Goal: Communication & Community: Connect with others

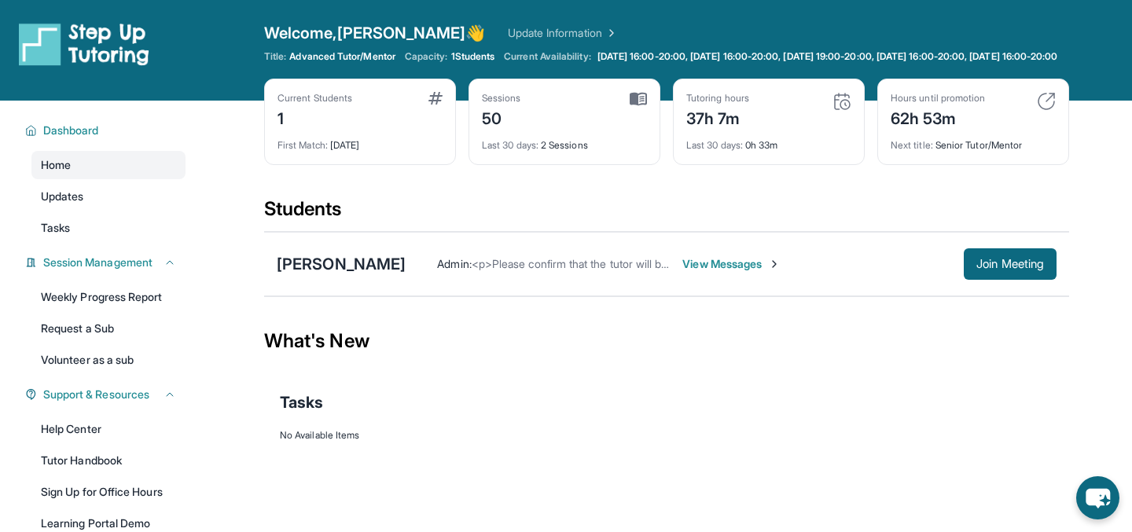
click at [706, 272] on span "View Messages" at bounding box center [731, 264] width 98 height 16
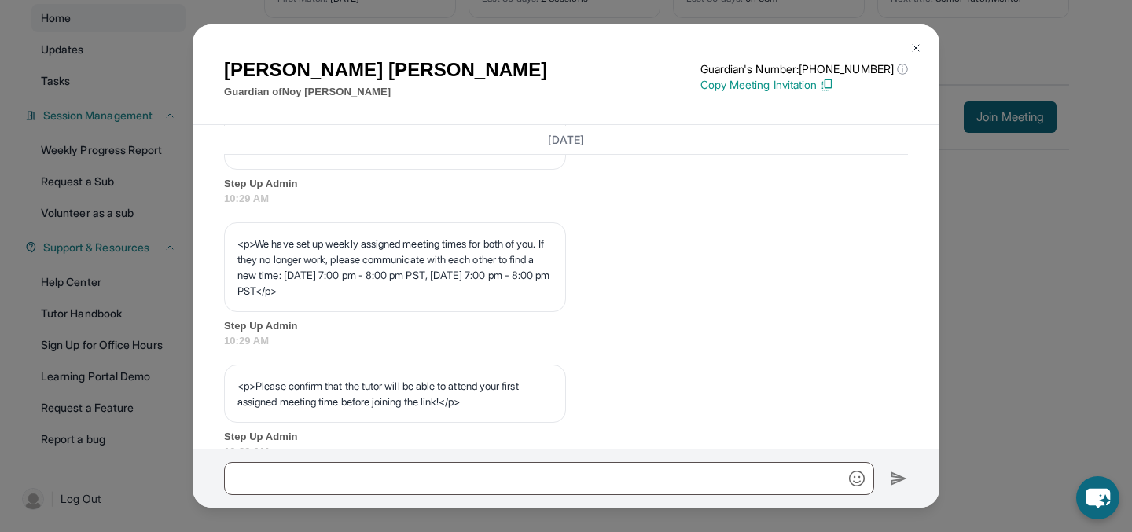
scroll to position [23320, 0]
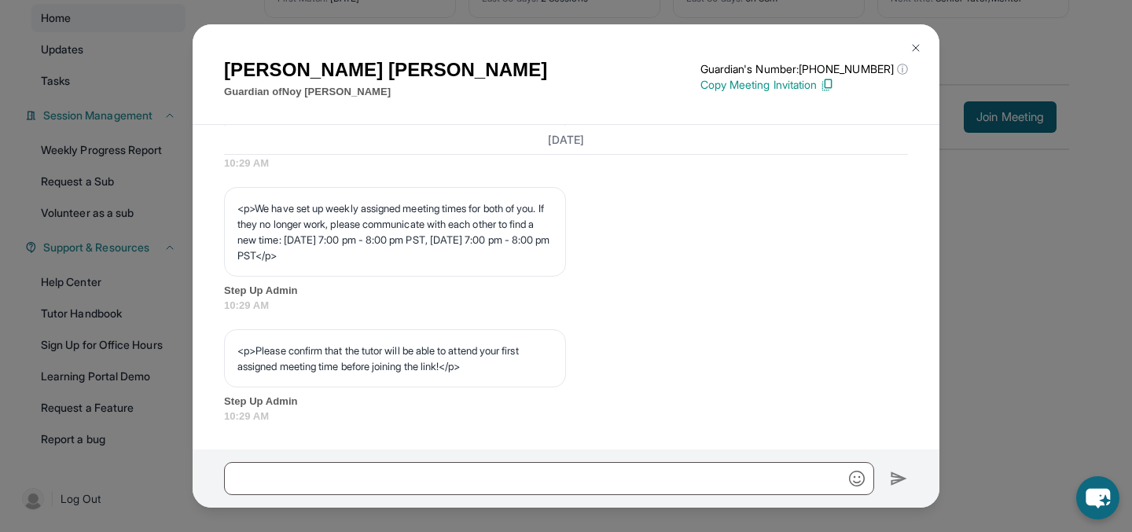
click at [124, 262] on div "[PERSON_NAME] Guardian of [PERSON_NAME] Guardian's Number: [PHONE_NUMBER] ⓘ Thi…" at bounding box center [566, 266] width 1132 height 532
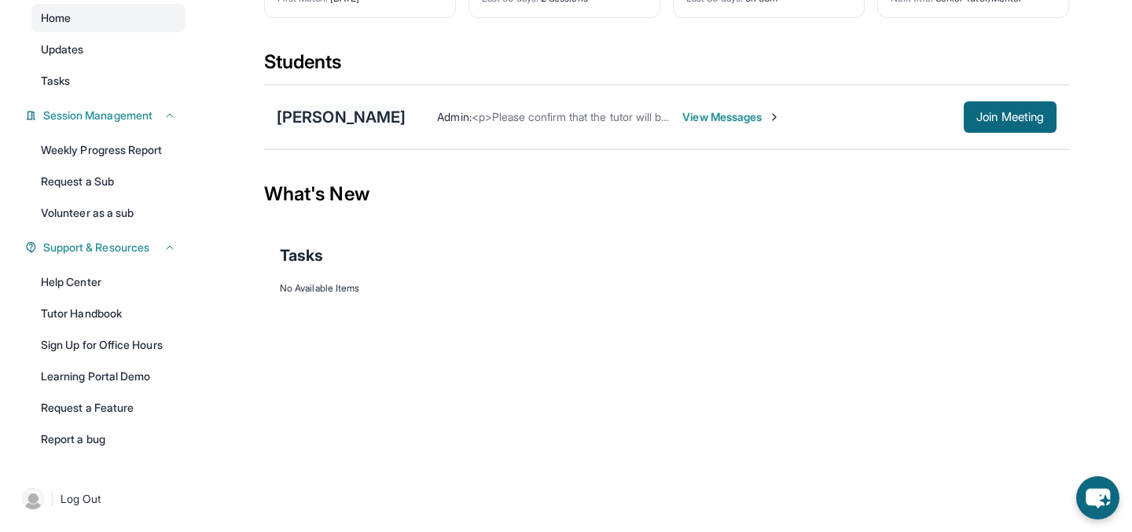
click at [330, 117] on div "[PERSON_NAME]" at bounding box center [341, 117] width 129 height 22
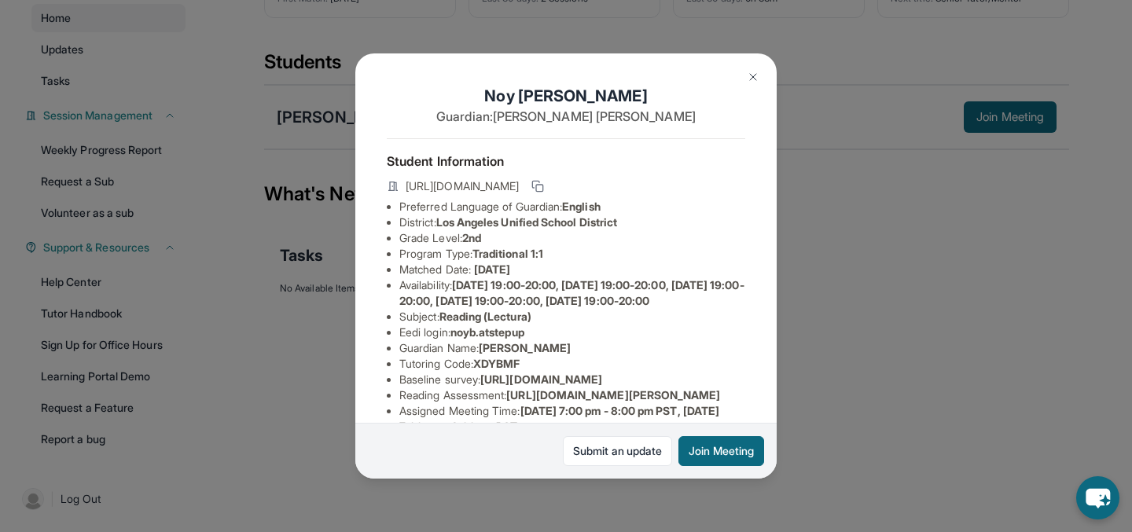
scroll to position [314, 0]
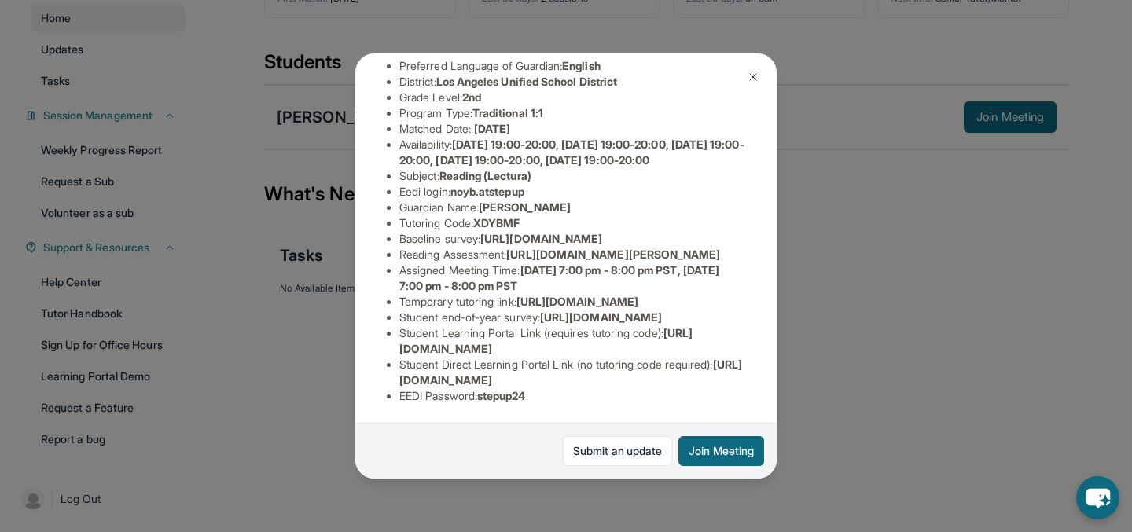
click at [509, 350] on span "[URL][DOMAIN_NAME]" at bounding box center [545, 340] width 293 height 29
drag, startPoint x: 682, startPoint y: 349, endPoint x: 343, endPoint y: 350, distance: 338.9
click at [343, 350] on div "[PERSON_NAME] Guardian: [PERSON_NAME] Student Information [URL][DOMAIN_NAME] Pr…" at bounding box center [566, 266] width 1132 height 532
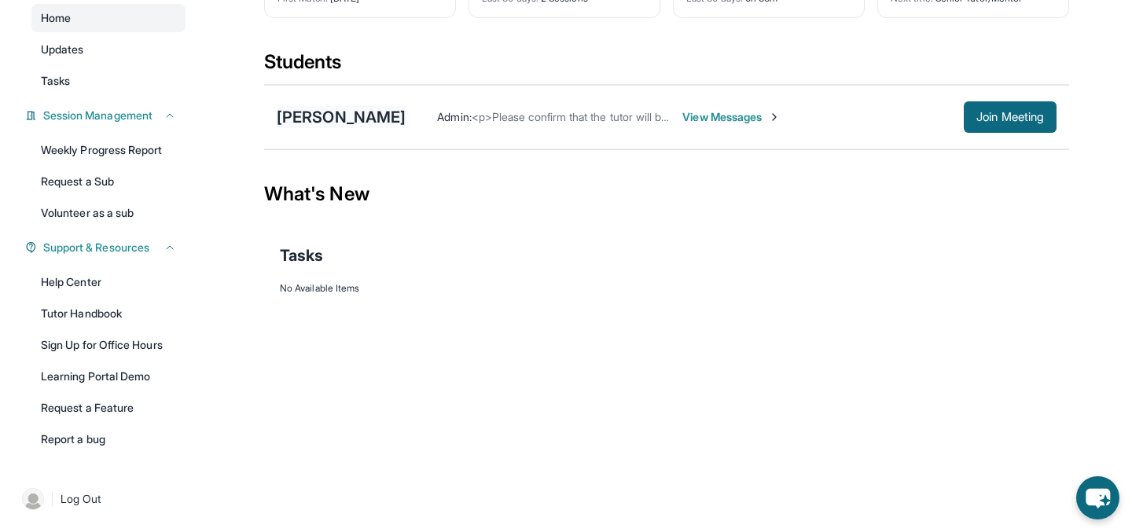
click at [328, 119] on div "[PERSON_NAME]" at bounding box center [341, 117] width 129 height 22
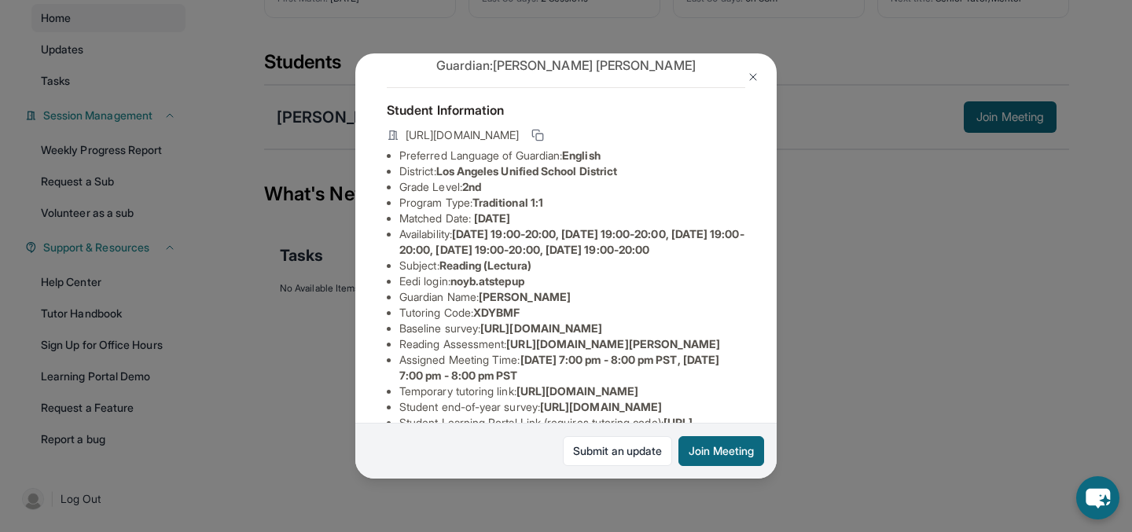
scroll to position [0, 0]
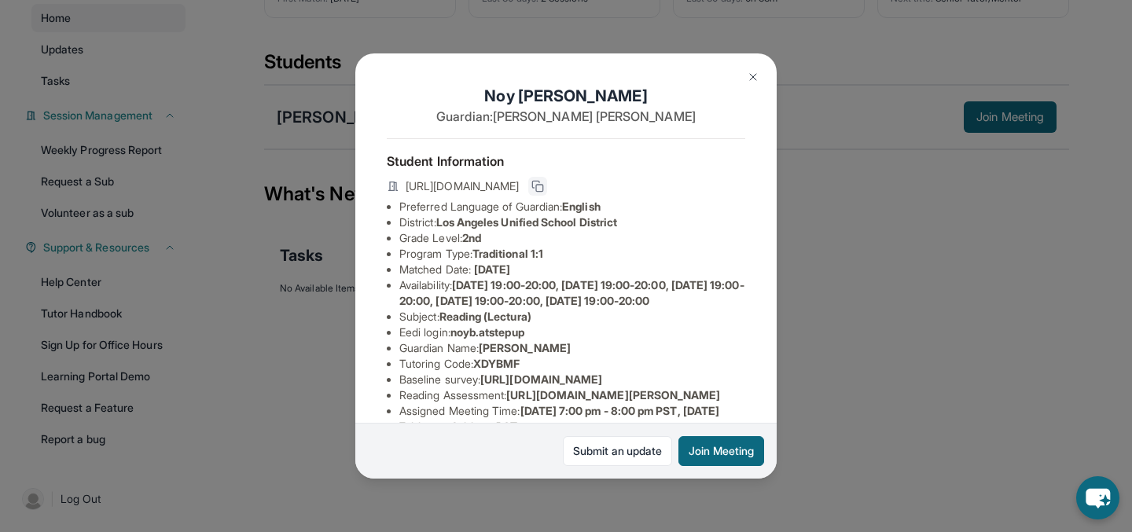
click at [544, 189] on icon at bounding box center [537, 186] width 13 height 13
click at [745, 79] on button at bounding box center [752, 76] width 31 height 31
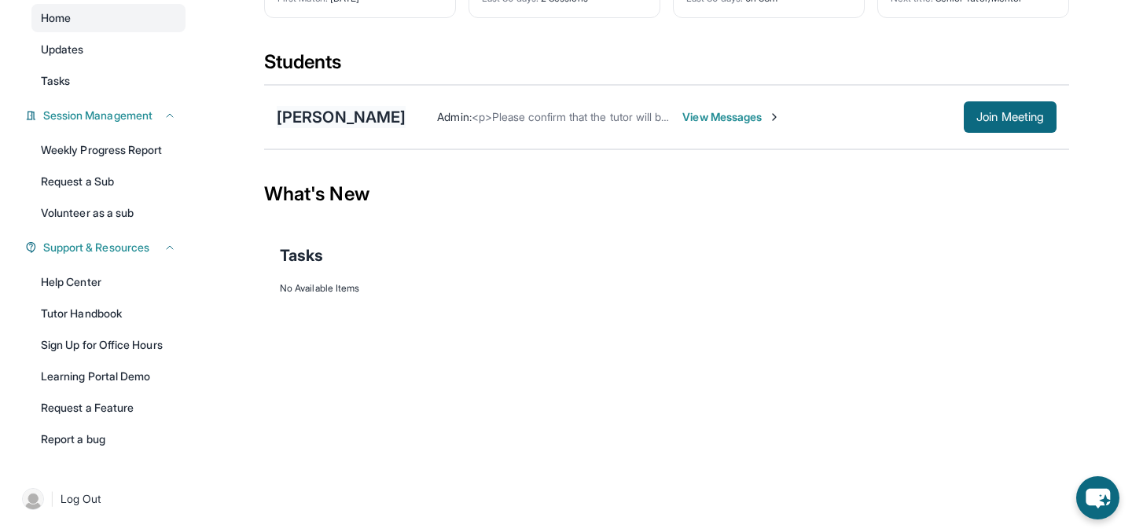
click at [342, 112] on div "[PERSON_NAME]" at bounding box center [341, 117] width 129 height 22
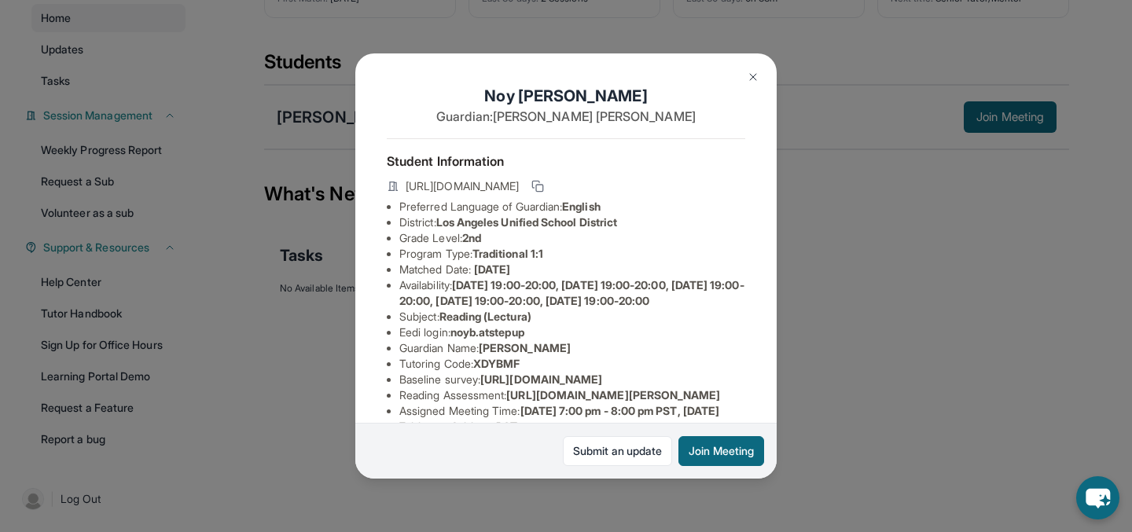
click at [762, 90] on div "[PERSON_NAME] Guardian: [PERSON_NAME] Student Information [URL][DOMAIN_NAME] Pr…" at bounding box center [565, 266] width 421 height 426
click at [749, 72] on img at bounding box center [753, 77] width 13 height 13
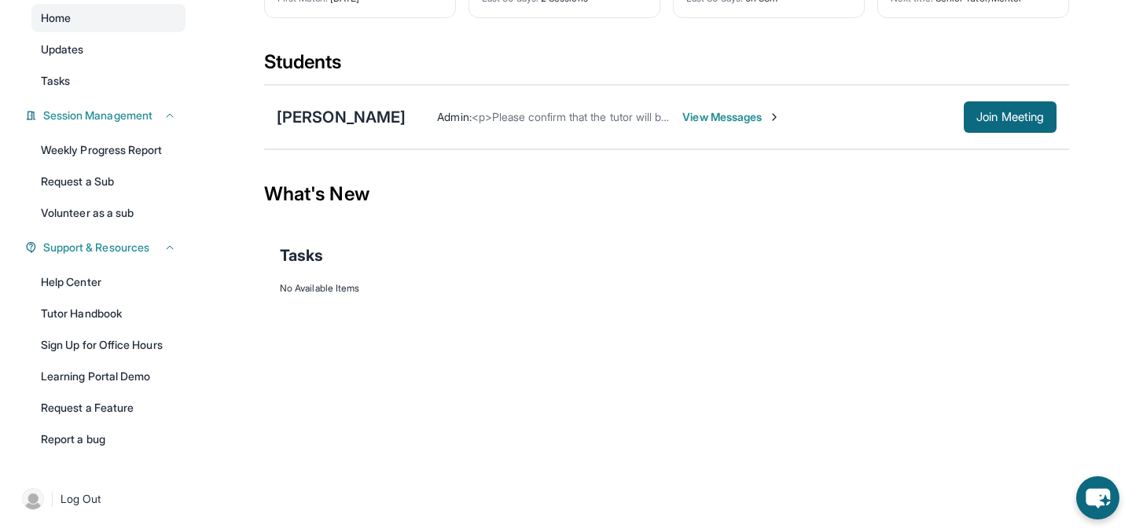
click at [720, 118] on span "View Messages" at bounding box center [731, 117] width 98 height 16
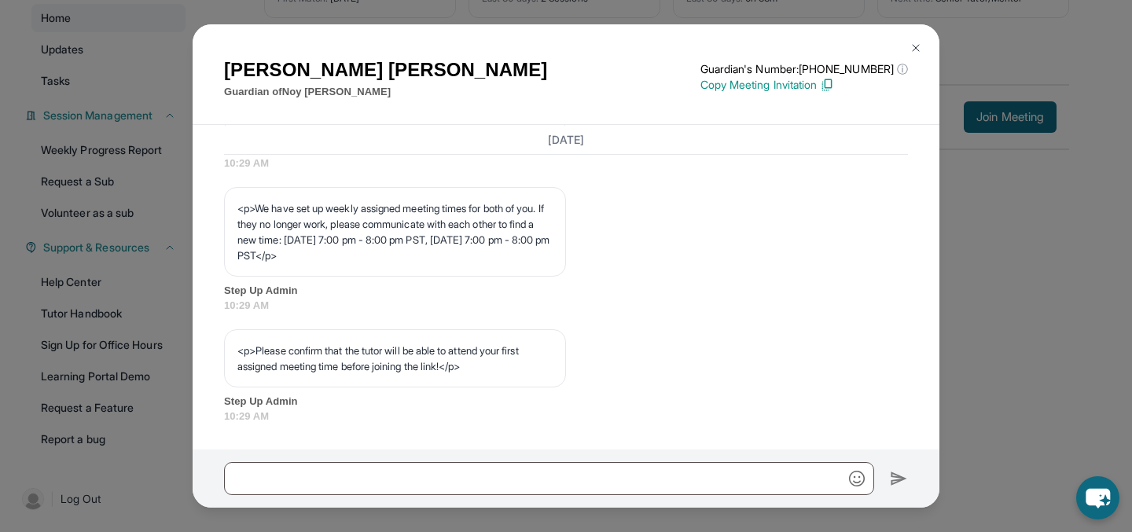
scroll to position [23320, 0]
click at [422, 455] on div at bounding box center [566, 479] width 747 height 58
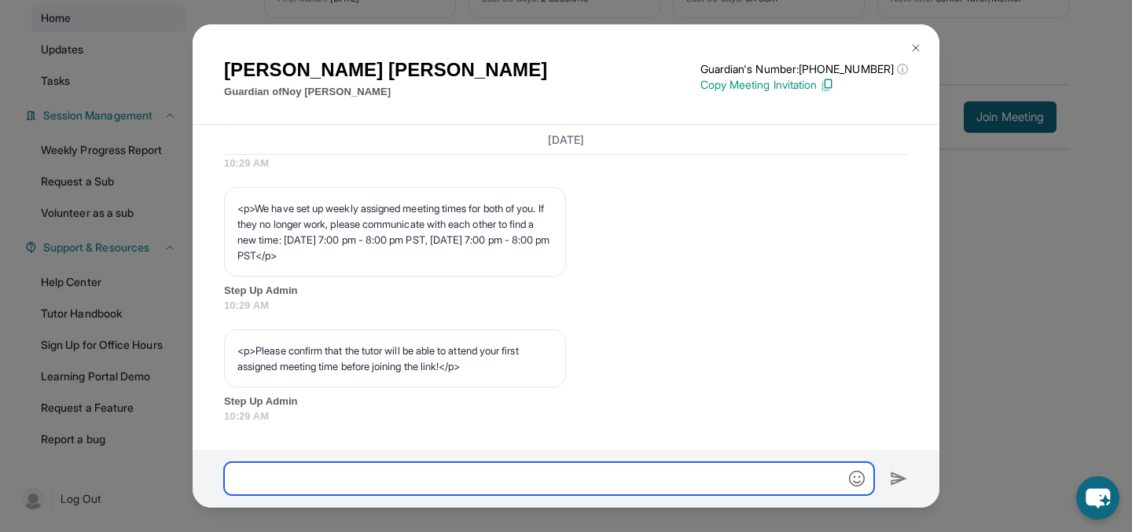
click at [422, 477] on input "text" at bounding box center [549, 478] width 650 height 33
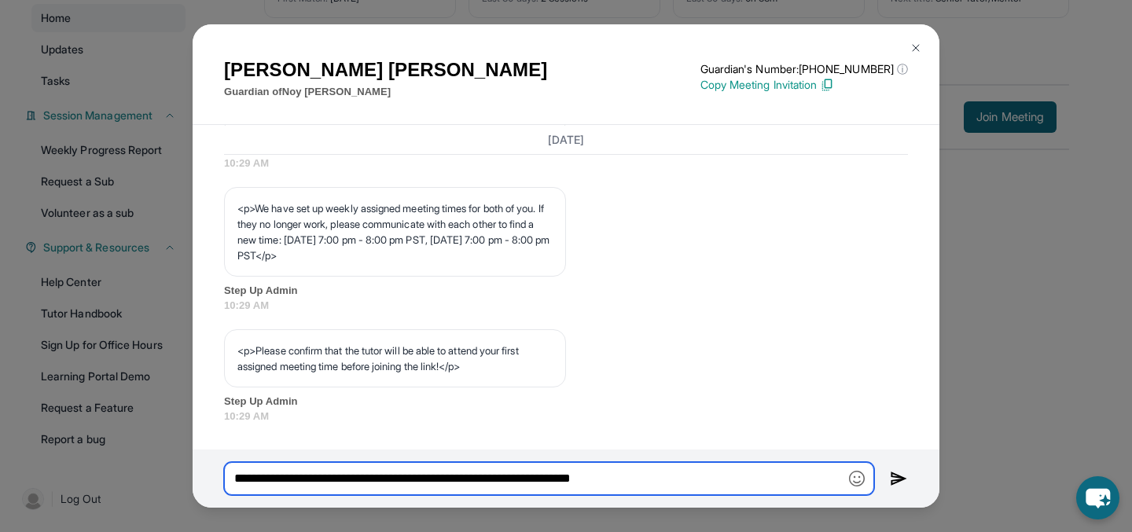
type input "**********"
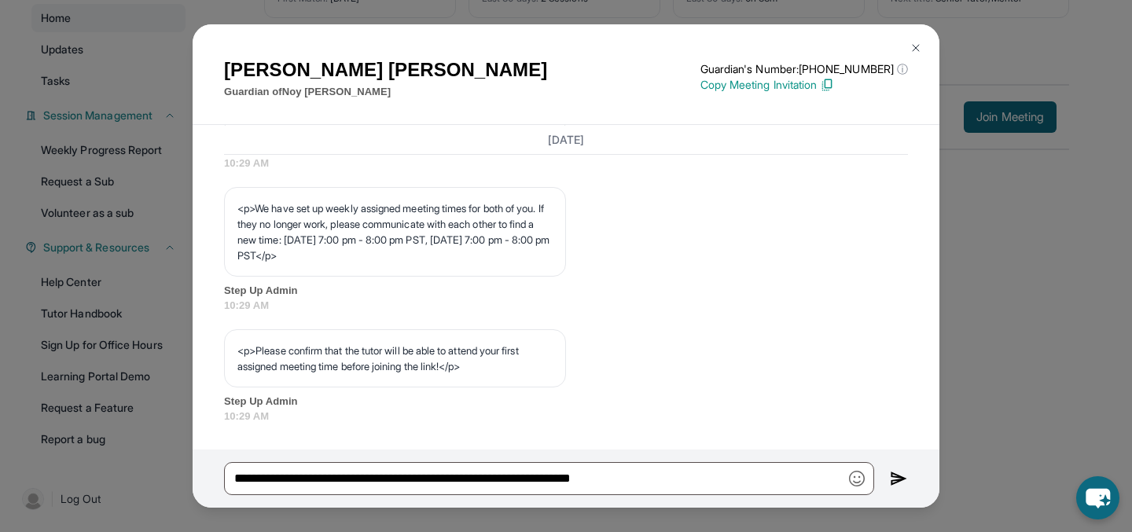
click at [897, 478] on img at bounding box center [899, 478] width 18 height 19
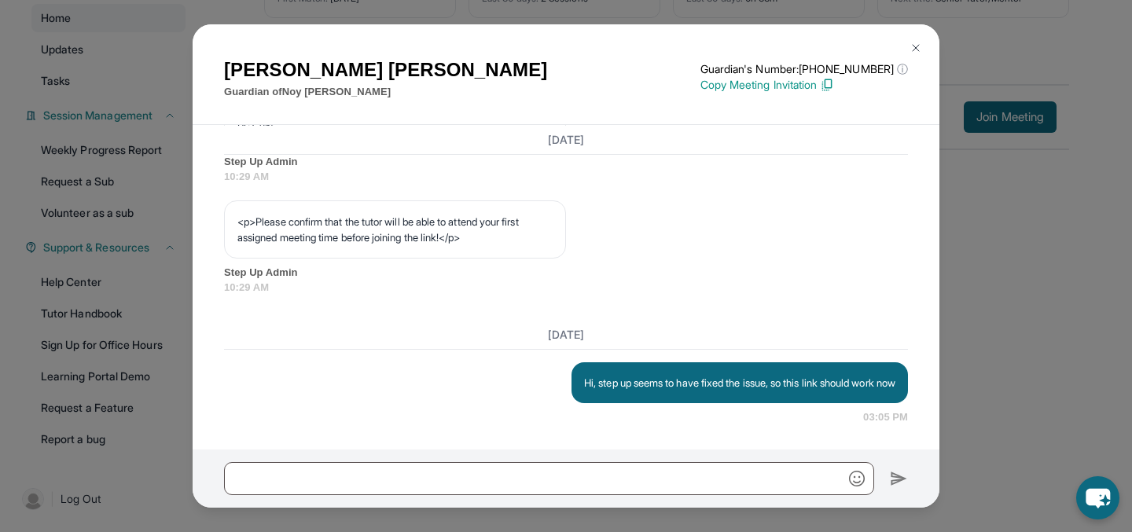
scroll to position [23465, 0]
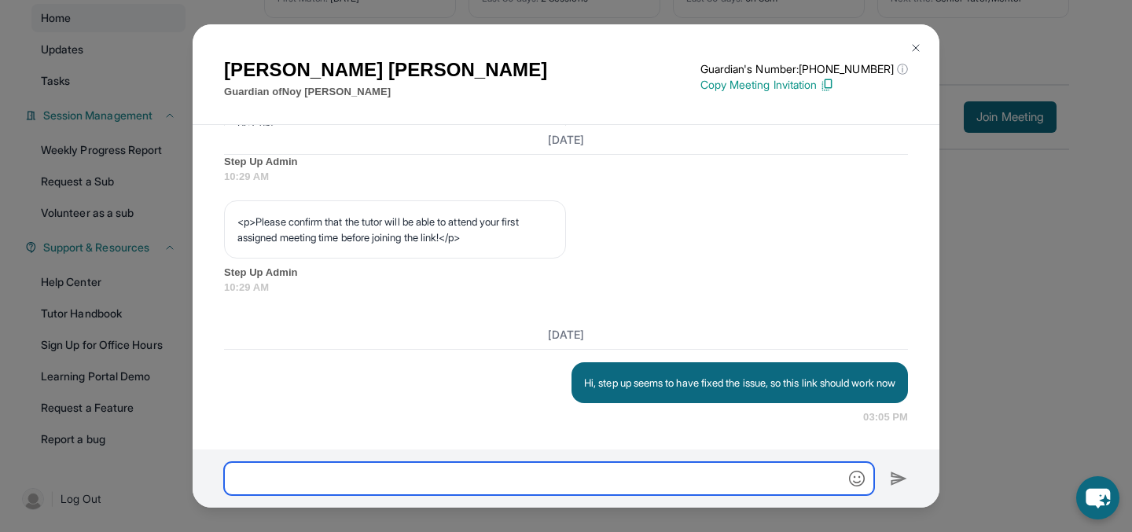
click at [711, 480] on input "text" at bounding box center [549, 478] width 650 height 33
paste input "**********"
type input "**********"
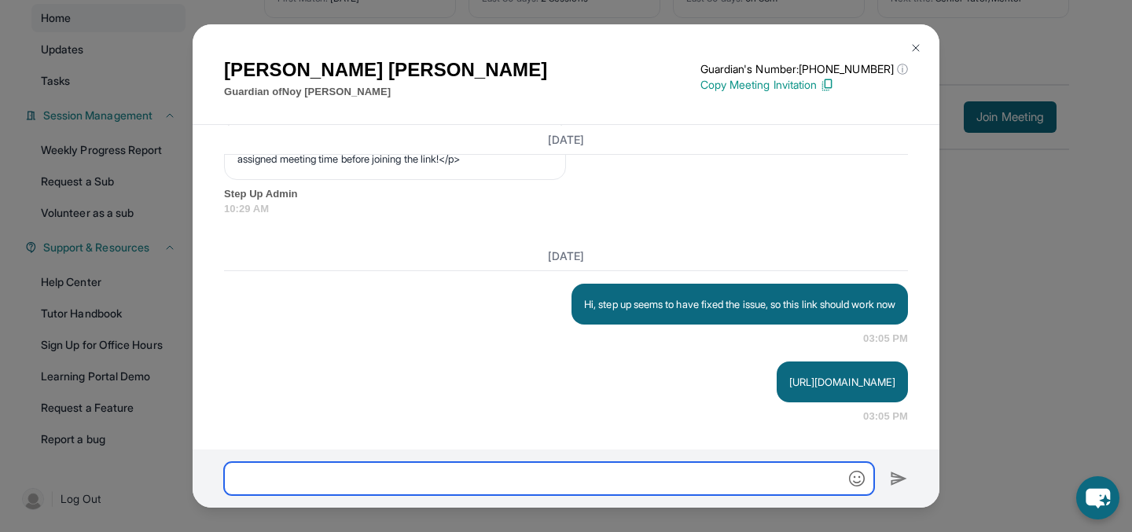
scroll to position [23543, 0]
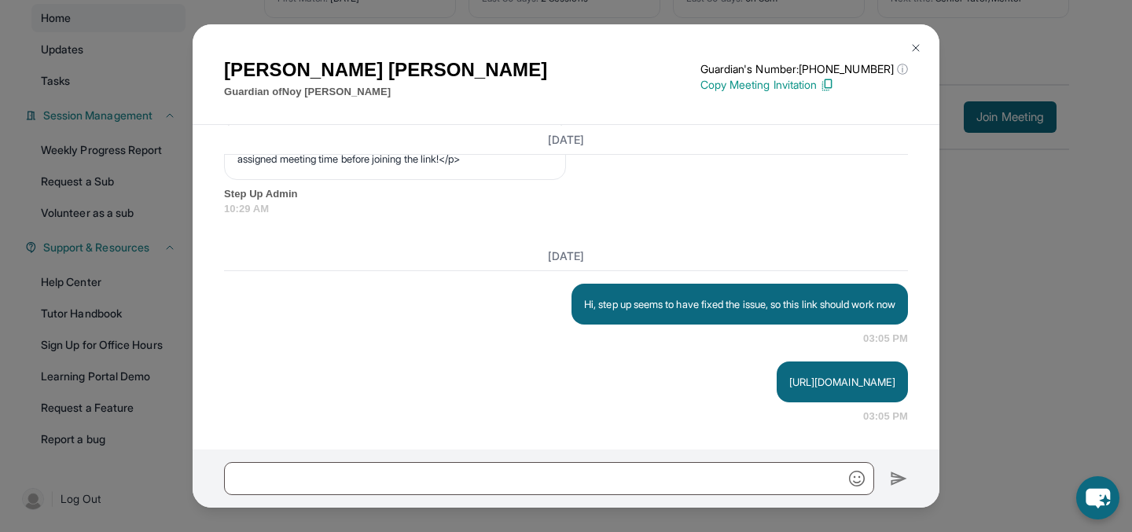
click at [914, 38] on button at bounding box center [915, 47] width 31 height 31
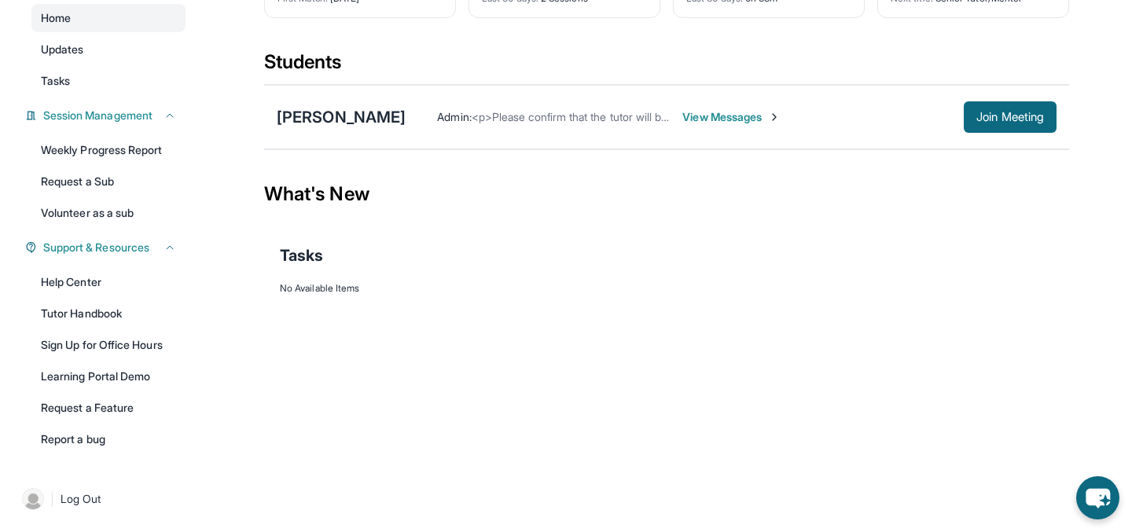
scroll to position [0, 0]
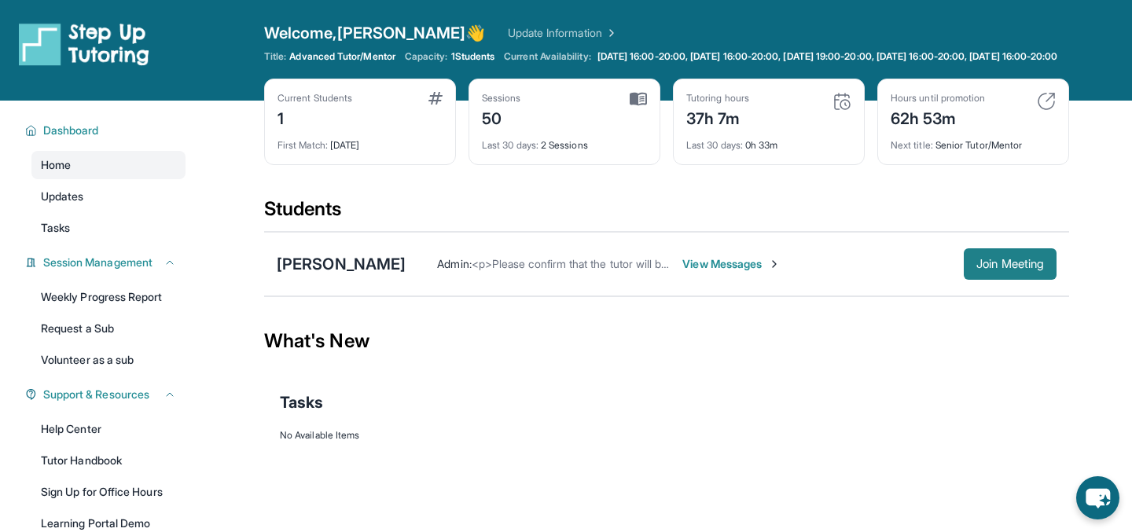
click at [1009, 269] on span "Join Meeting" at bounding box center [1010, 263] width 68 height 9
